Goal: Check status: Check status

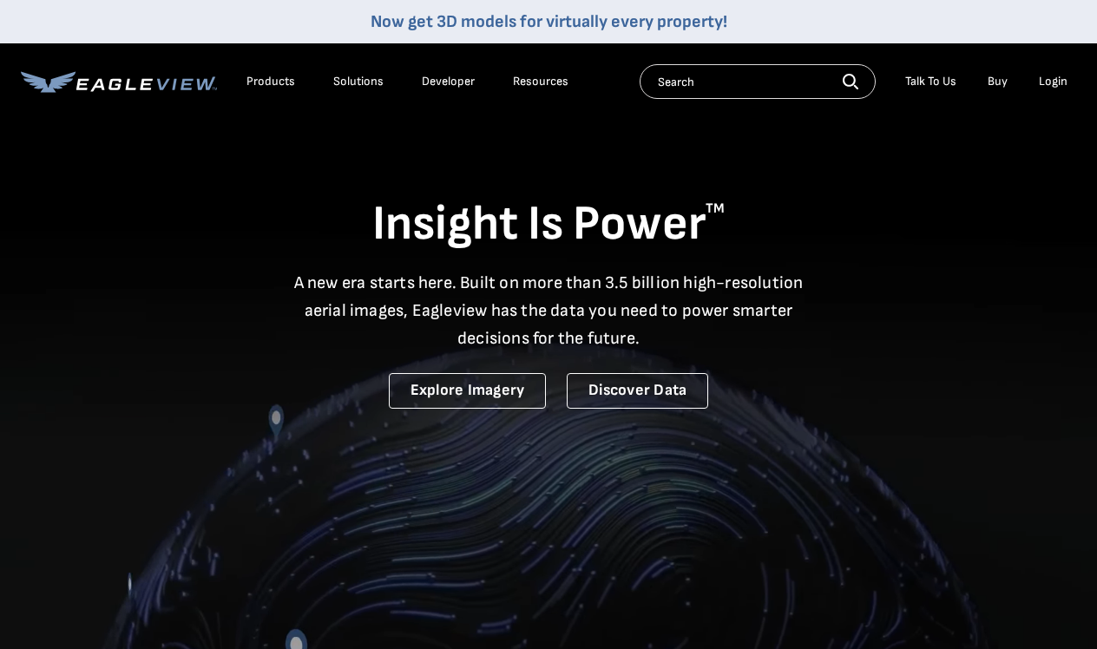
click at [1056, 89] on li "Login" at bounding box center [1053, 82] width 46 height 26
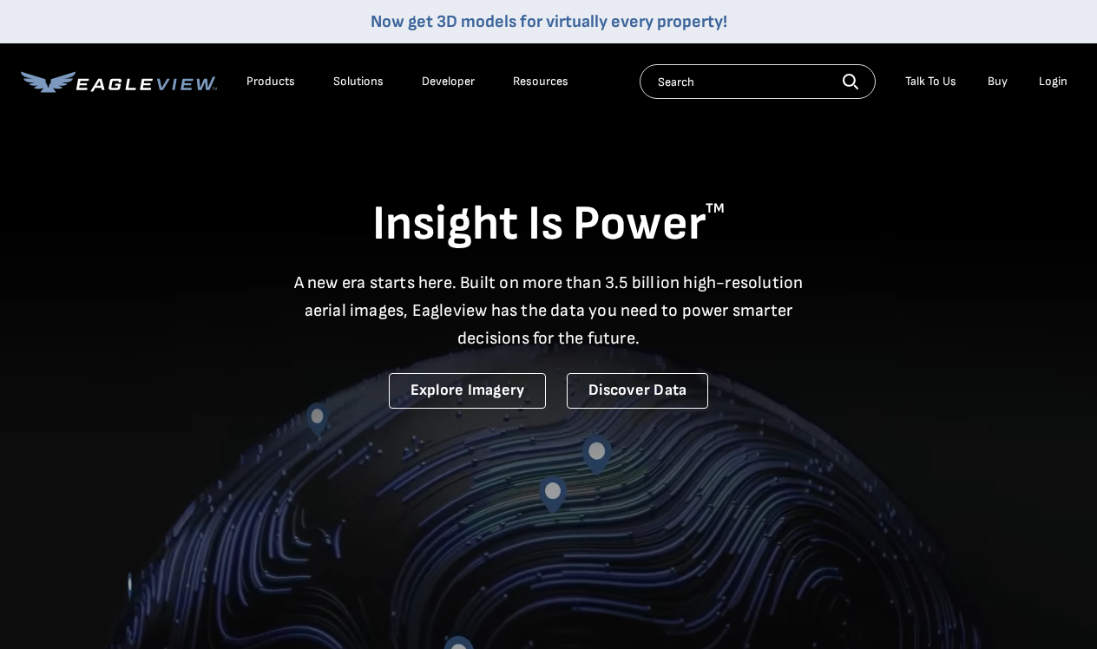
click at [1056, 89] on li "Login" at bounding box center [1053, 82] width 46 height 26
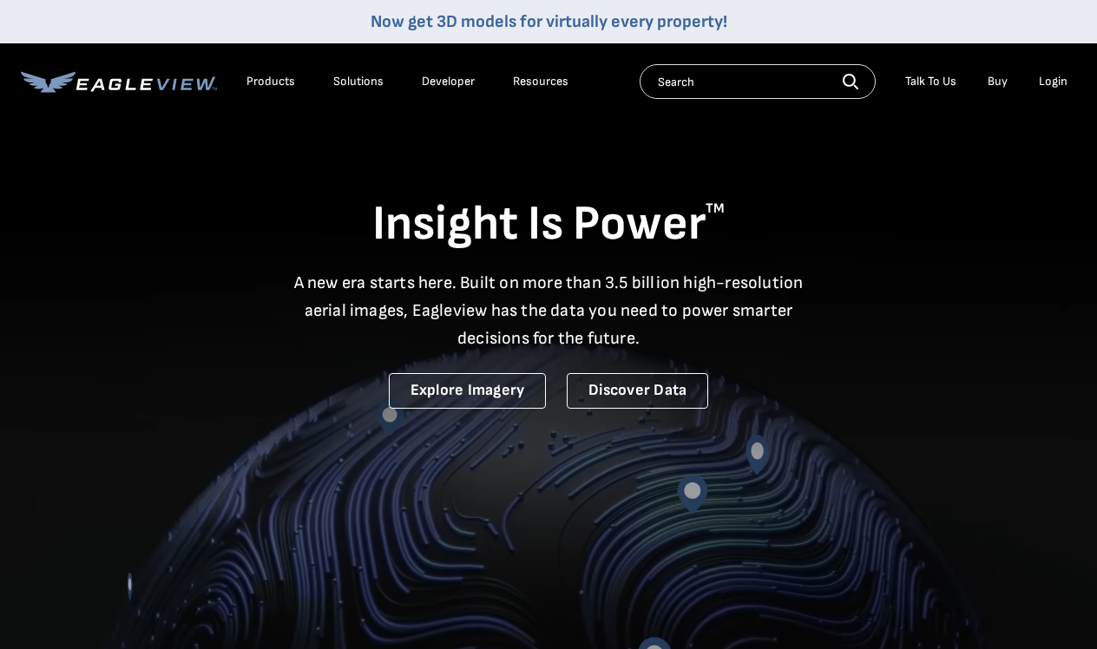
click at [1048, 84] on div "Login" at bounding box center [1052, 82] width 29 height 16
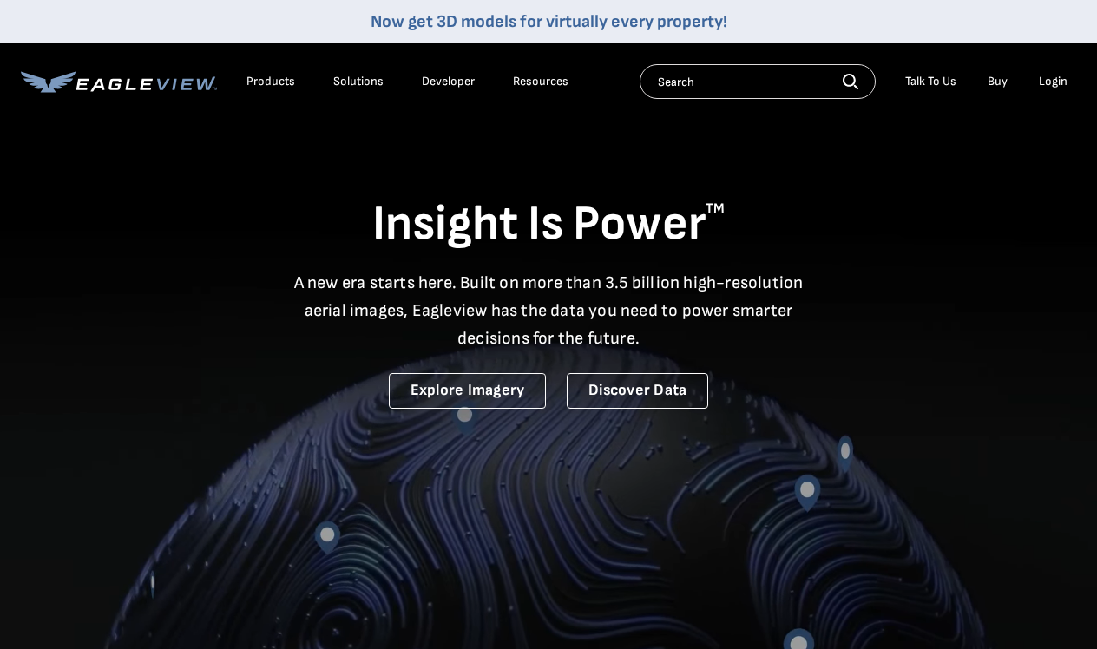
click at [1047, 84] on div "Login" at bounding box center [1052, 82] width 29 height 16
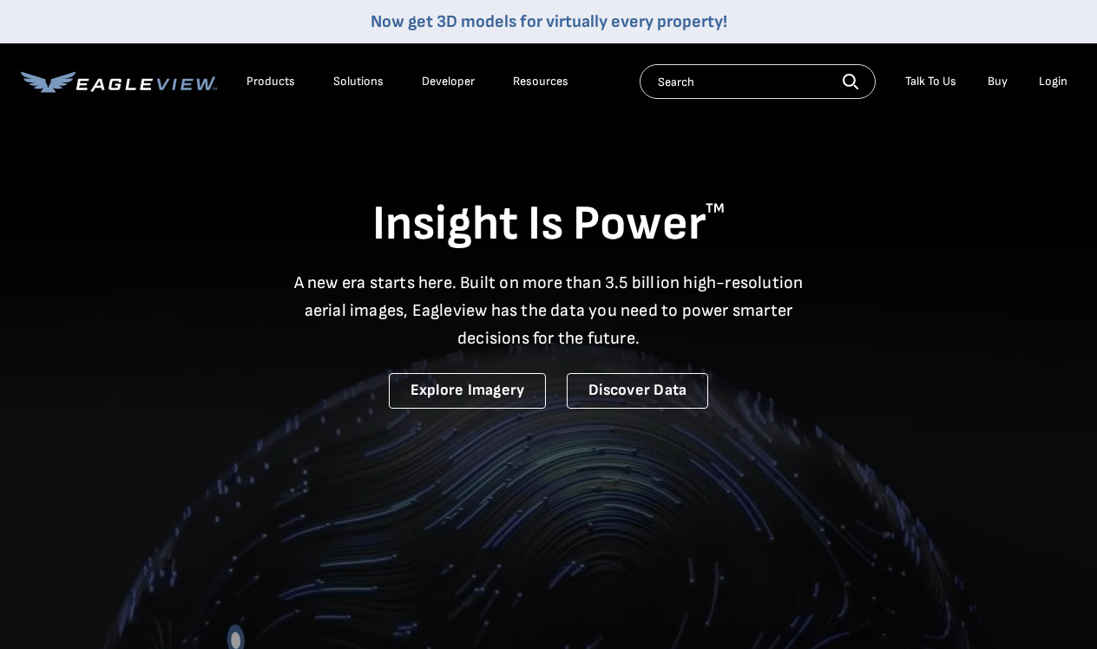
click at [1058, 88] on div "Login" at bounding box center [1052, 82] width 29 height 16
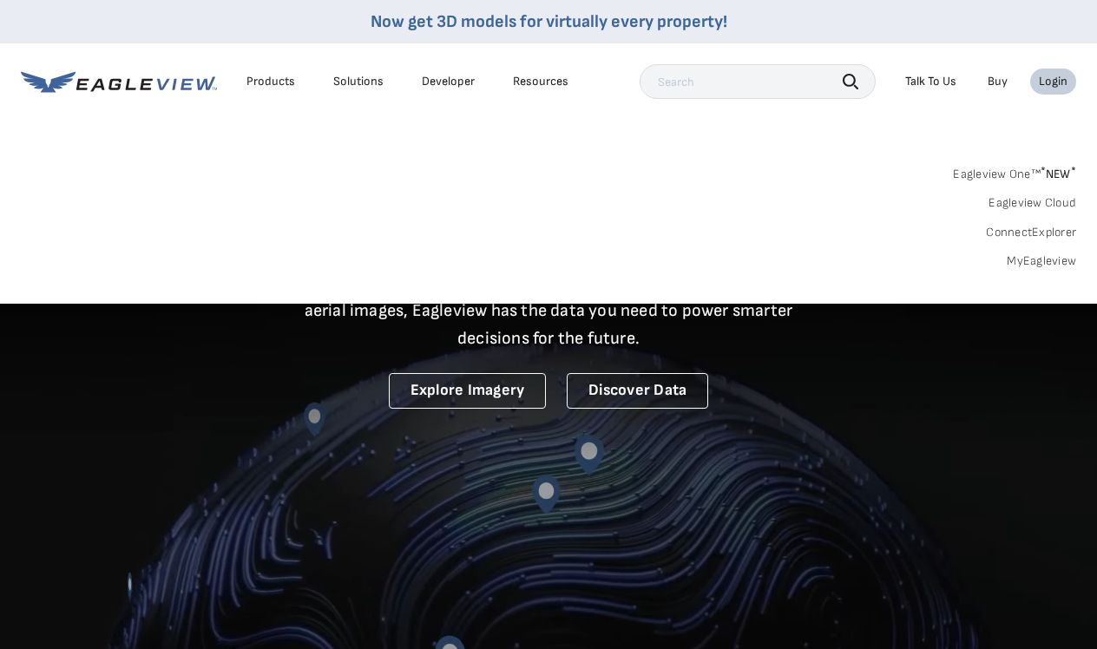
click at [1042, 263] on link "MyEagleview" at bounding box center [1040, 261] width 69 height 16
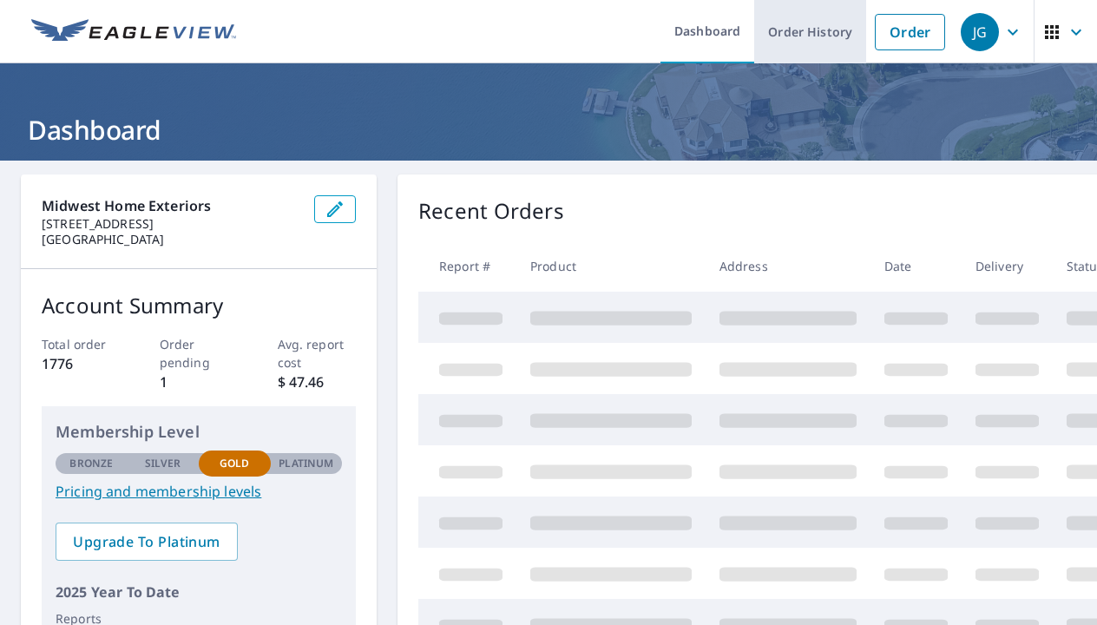
click at [817, 33] on link "Order History" at bounding box center [810, 31] width 112 height 63
